Goal: Navigation & Orientation: Find specific page/section

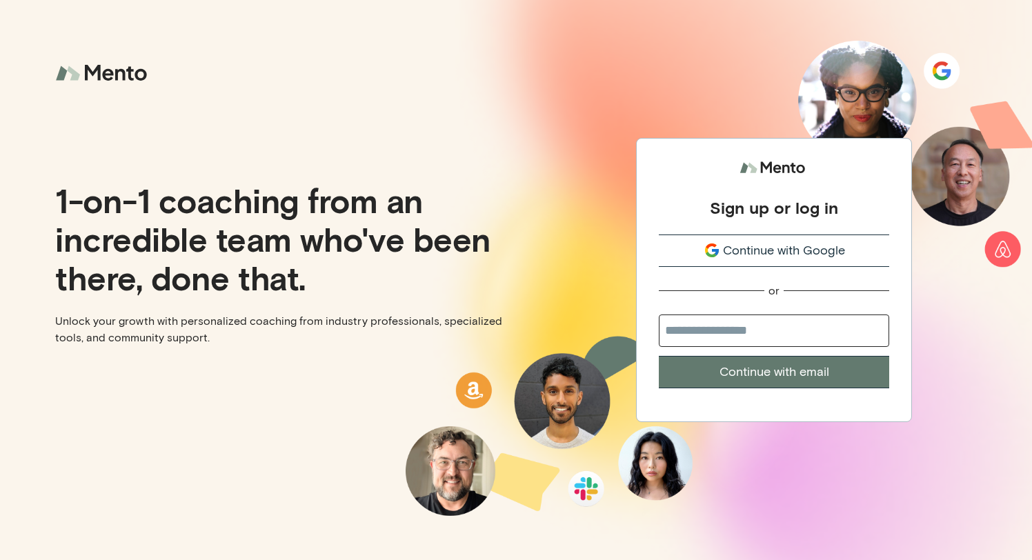
click at [310, 231] on p "1-on-1 coaching from an incredible team who've been there, done that." at bounding box center [280, 239] width 450 height 116
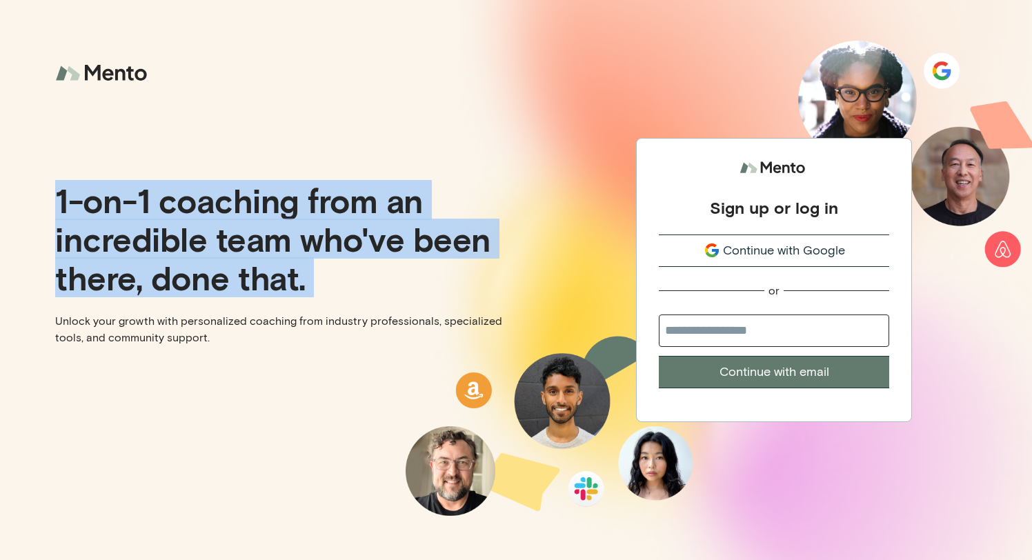
click at [409, 226] on p "1-on-1 coaching from an incredible team who've been there, done that." at bounding box center [280, 239] width 450 height 116
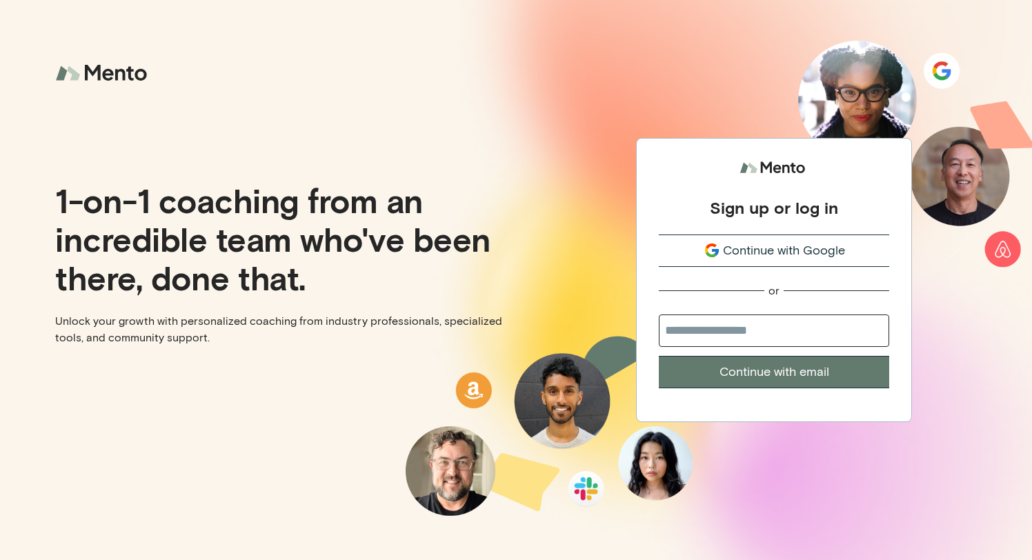
click at [409, 226] on p "1-on-1 coaching from an incredible team who've been there, done that." at bounding box center [280, 239] width 450 height 116
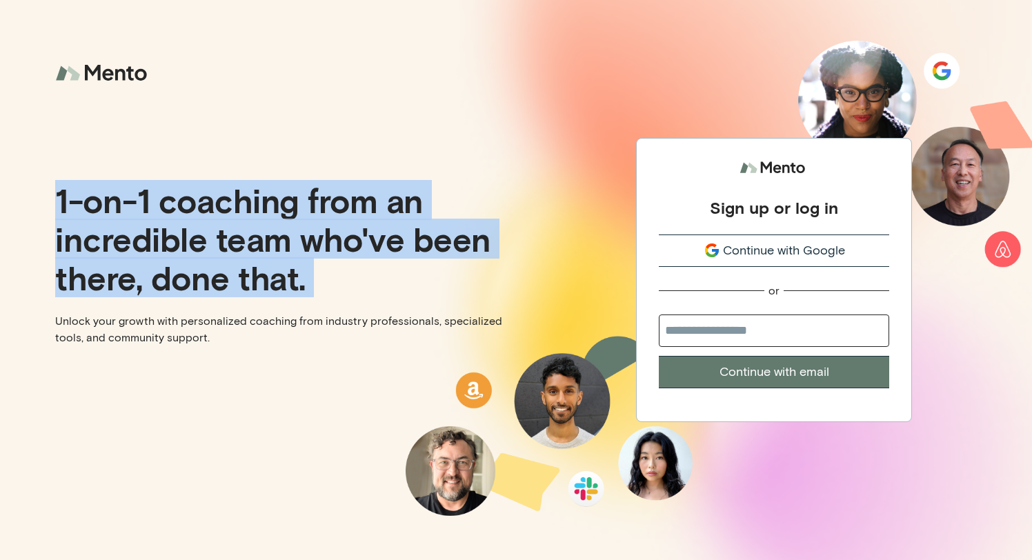
click at [409, 226] on p "1-on-1 coaching from an incredible team who've been there, done that." at bounding box center [280, 239] width 450 height 116
